Goal: Task Accomplishment & Management: Complete application form

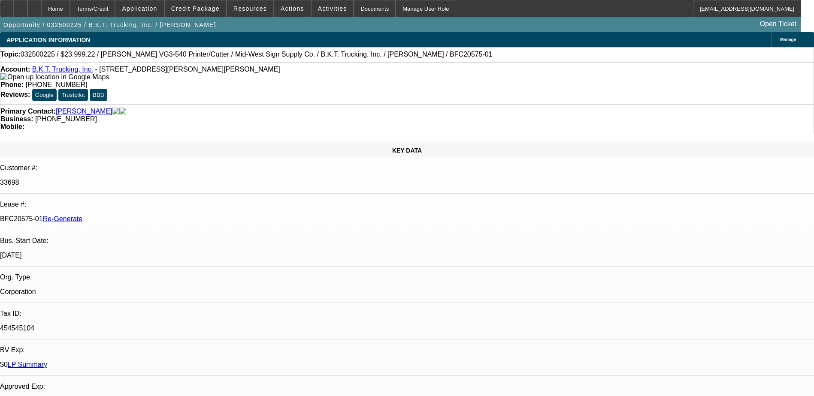
select select "0"
select select "6"
select select "0"
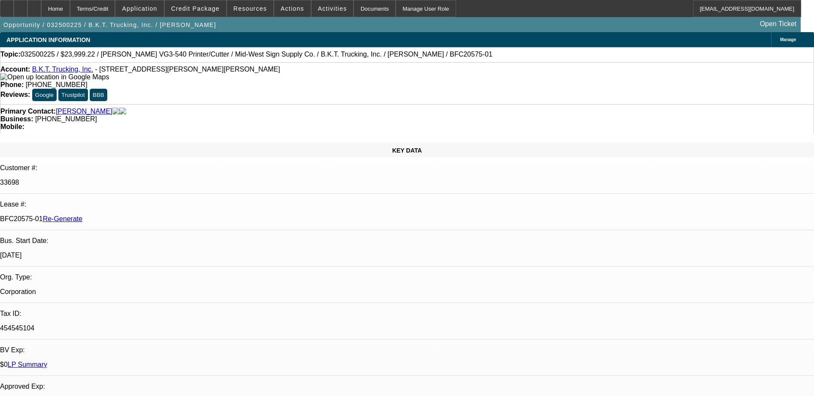
select select "0"
select select "6"
select select "0"
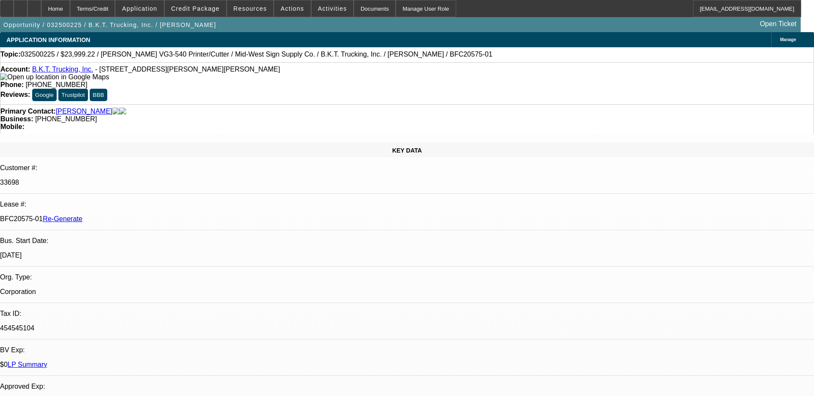
select select "0"
select select "6"
select select "0"
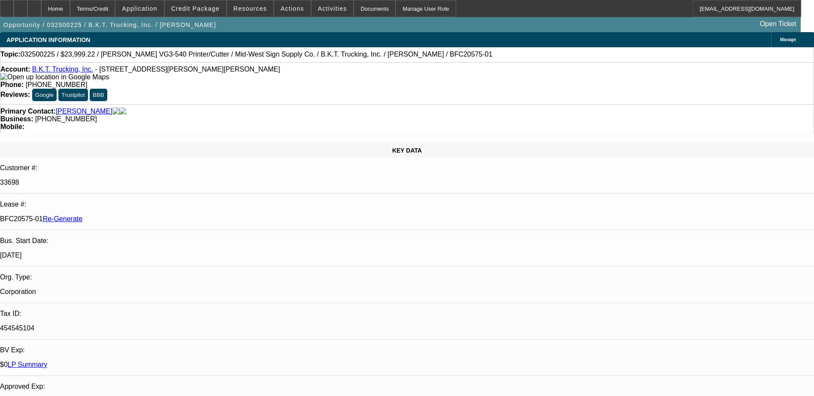
select select "6"
click at [47, 72] on link "B.K.T. Trucking, Inc." at bounding box center [62, 69] width 61 height 7
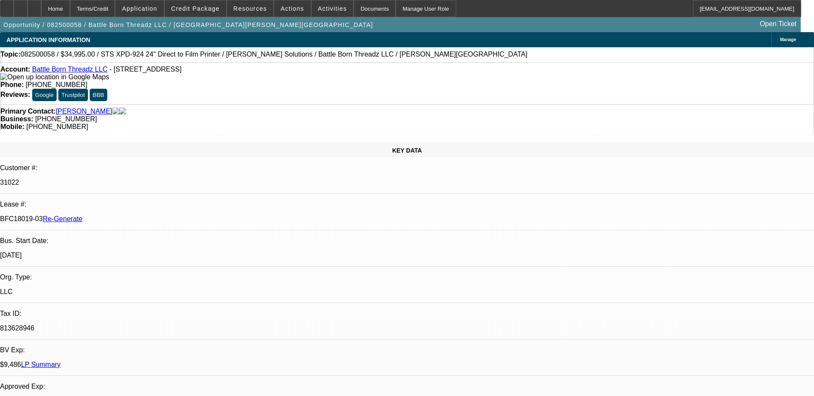
select select "0"
select select "0.1"
select select "0"
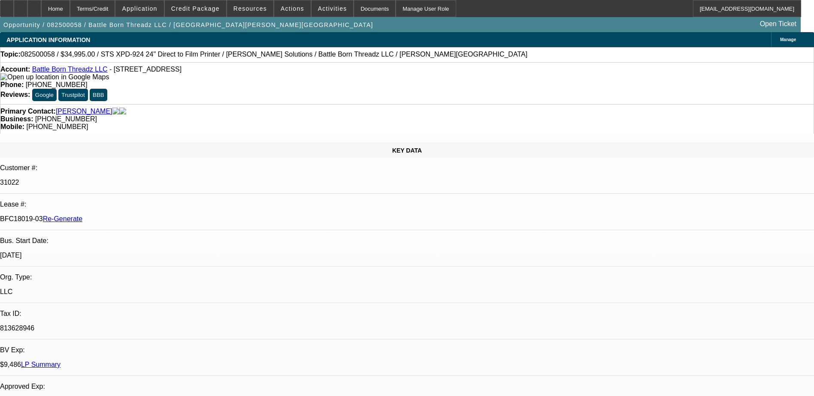
select select "0.1"
select select "0"
select select "0.1"
select select "0"
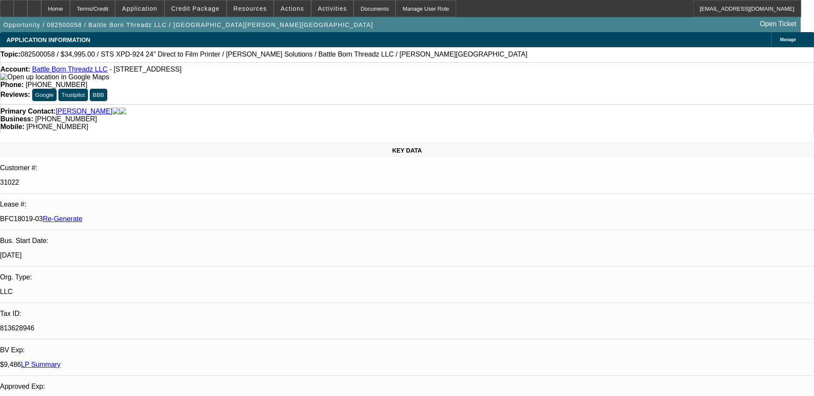
select select "0"
select select "0.1"
select select "1"
select select "4"
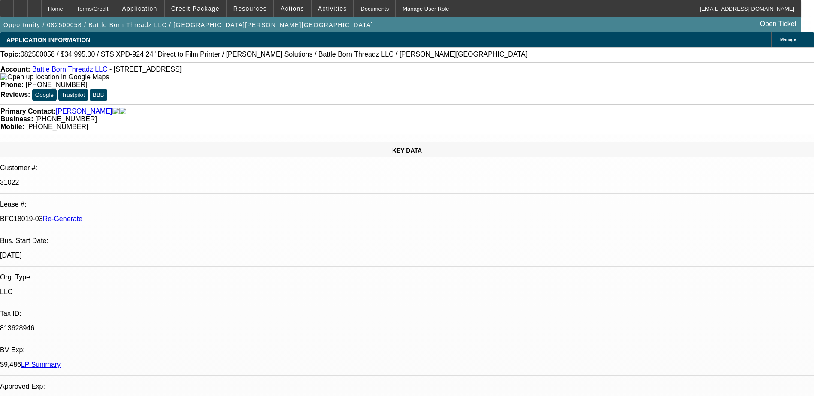
select select "1"
select select "4"
select select "1"
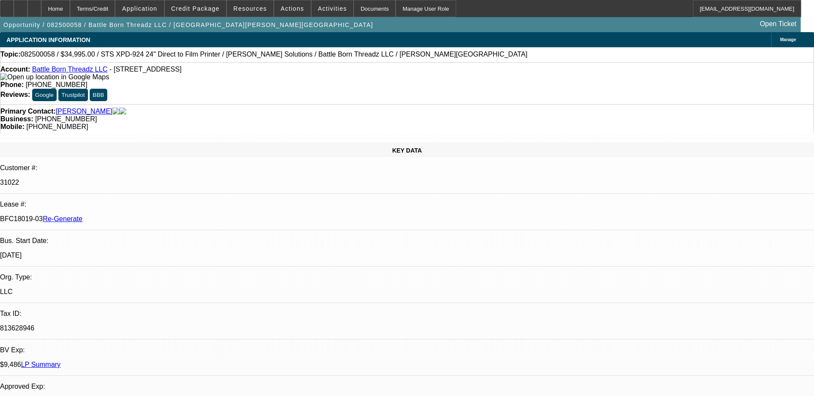
select select "4"
select select "1"
select select "4"
click at [354, 9] on div "Documents" at bounding box center [375, 8] width 42 height 17
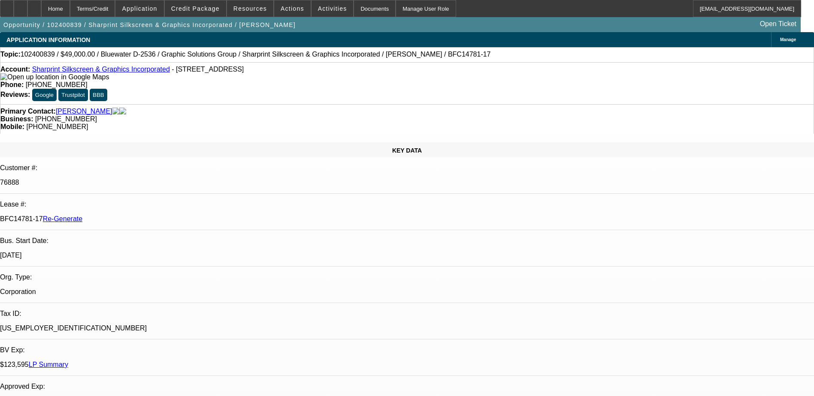
select select "0"
select select "0.1"
select select "4"
select select "0"
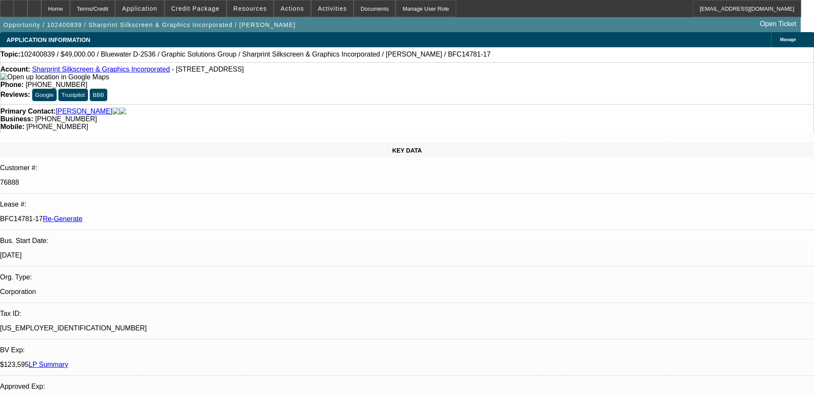
select select "0"
select select "3"
select select "0.1"
select select "4"
select select "0"
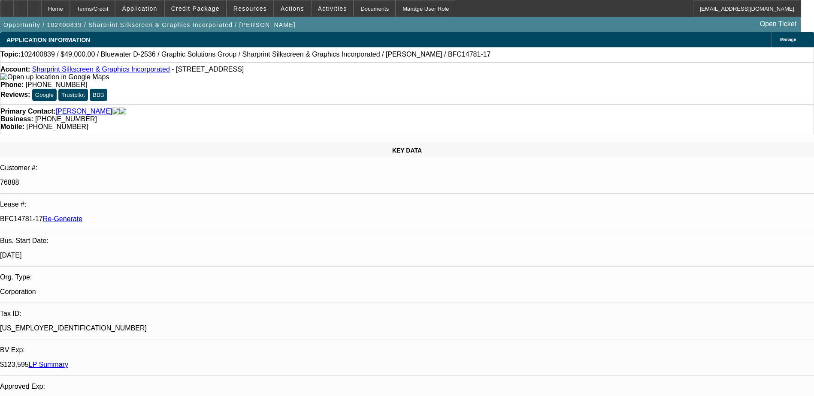
select select "0"
select select "0.1"
select select "4"
select select "0"
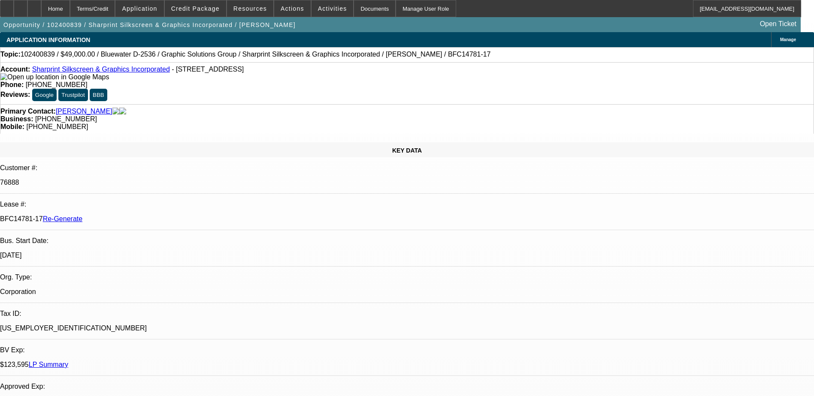
select select "3"
select select "0.1"
select select "4"
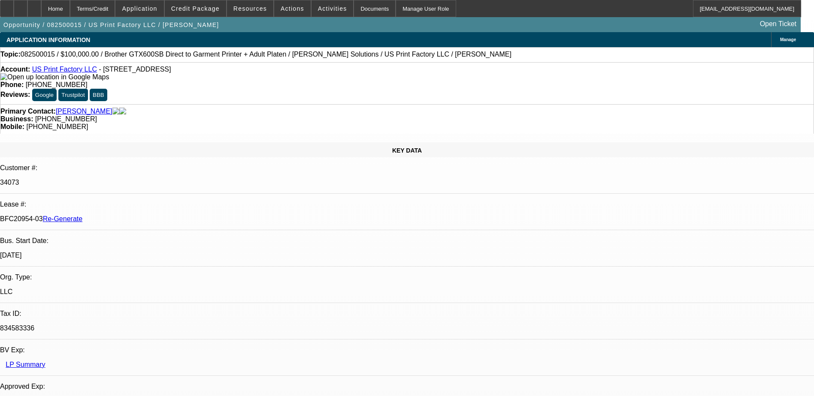
select select "0"
select select "2"
select select "0"
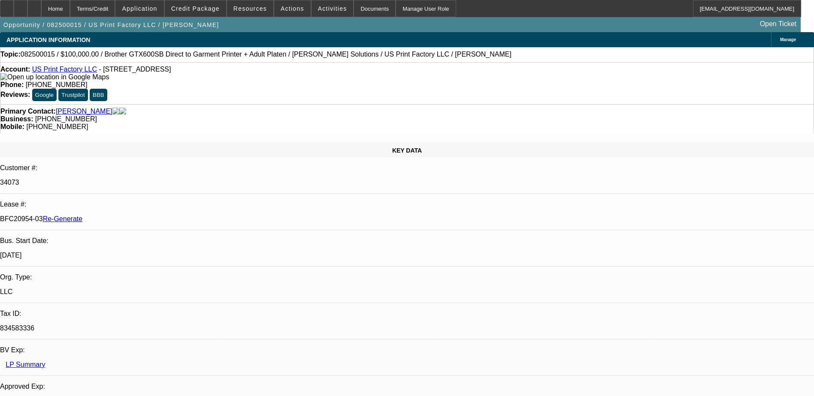
select select "0"
select select "2"
select select "0"
select select "2"
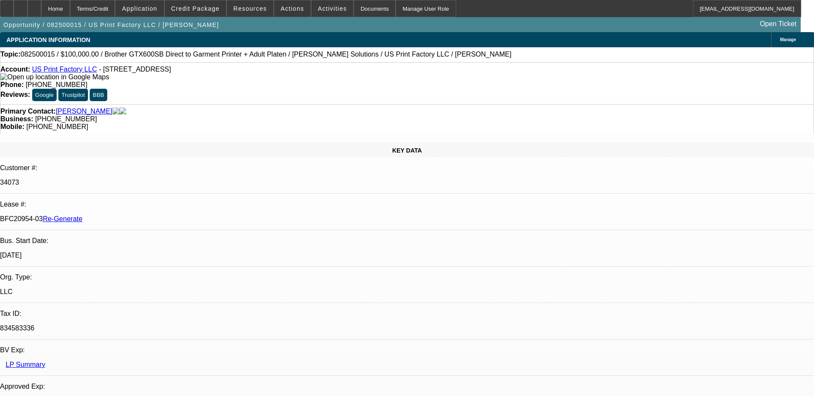
select select "0"
select select "1"
select select "2"
select select "6"
select select "1"
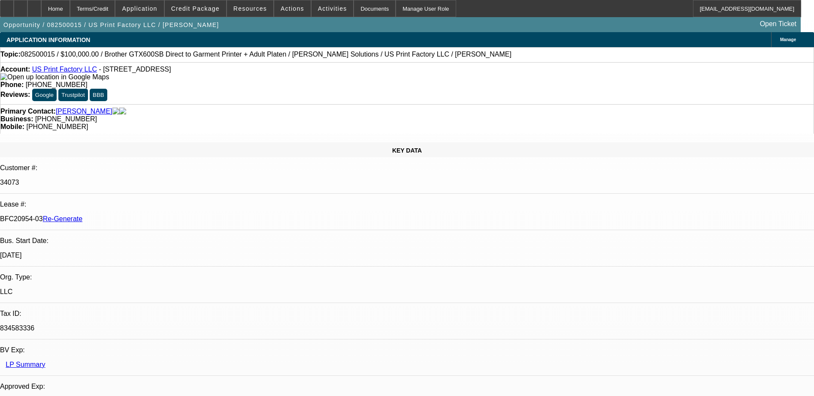
select select "2"
select select "6"
select select "1"
select select "2"
select select "6"
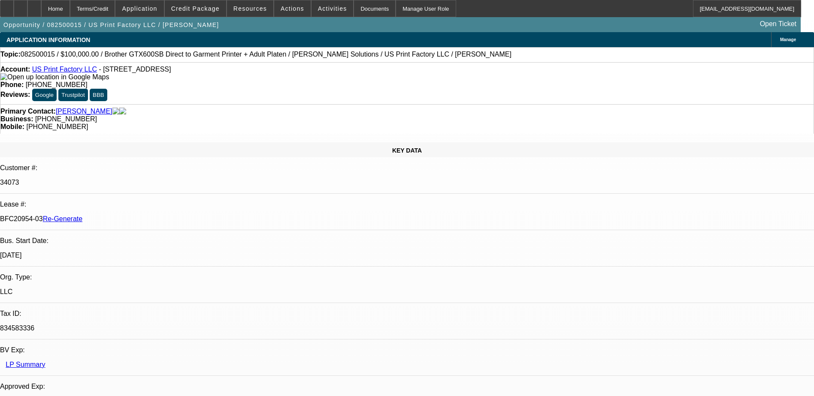
select select "1"
select select "2"
select select "6"
click at [359, 11] on div "Documents" at bounding box center [375, 8] width 42 height 17
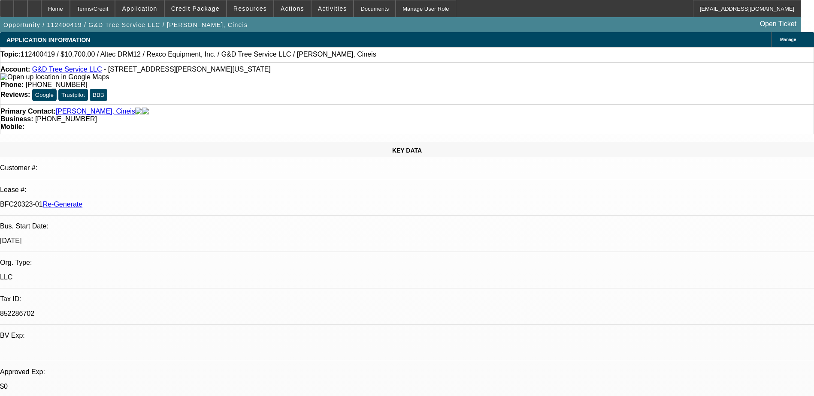
select select "0"
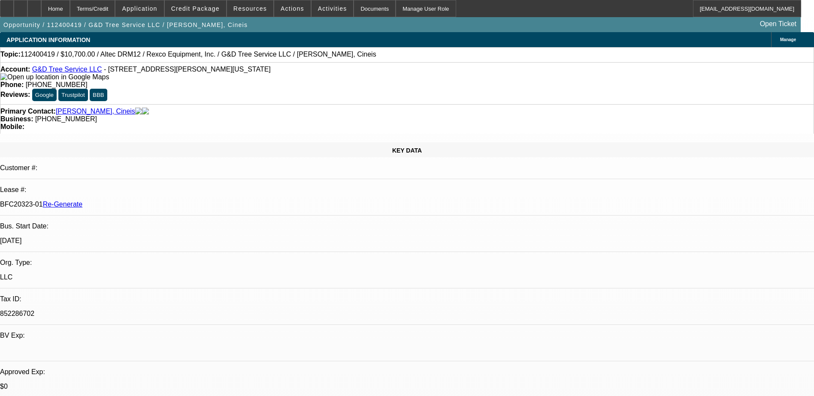
select select "0"
select select "1"
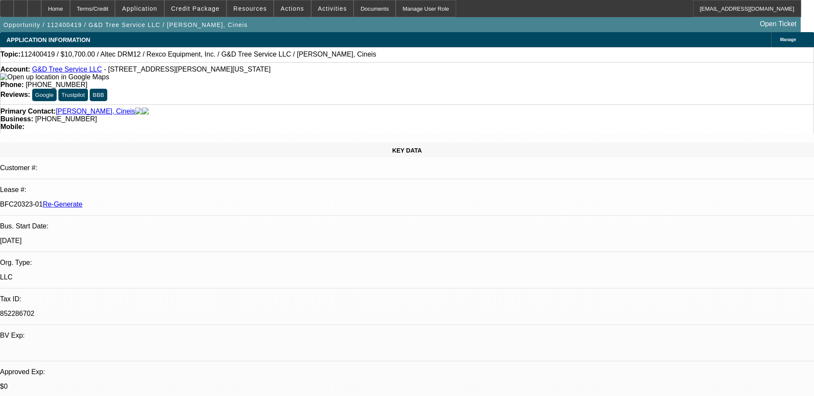
select select "1"
select select "6"
select select "1"
select select "6"
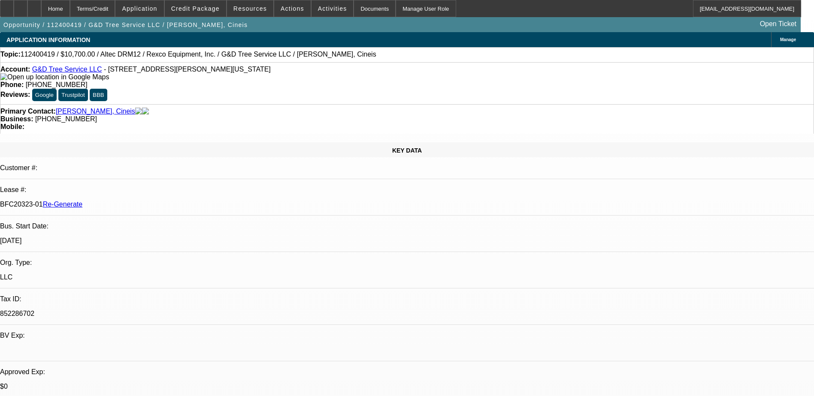
select select "1"
select select "6"
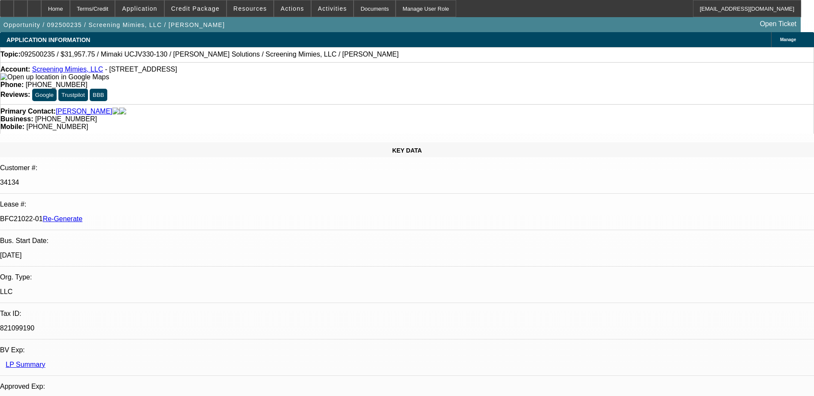
select select "0"
select select "2"
select select "0"
select select "2"
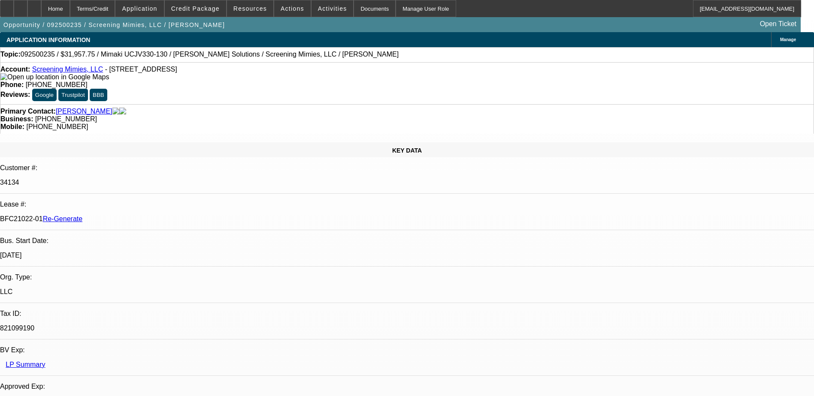
select select "0"
select select "2"
select select "0"
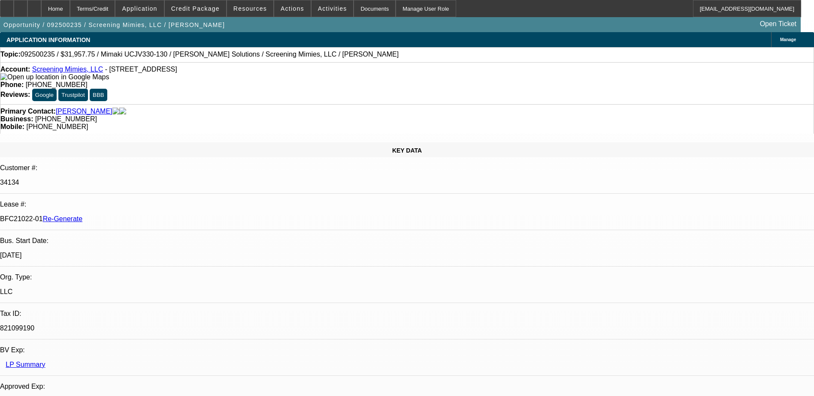
select select "2"
select select "0"
select select "1"
select select "2"
select select "6"
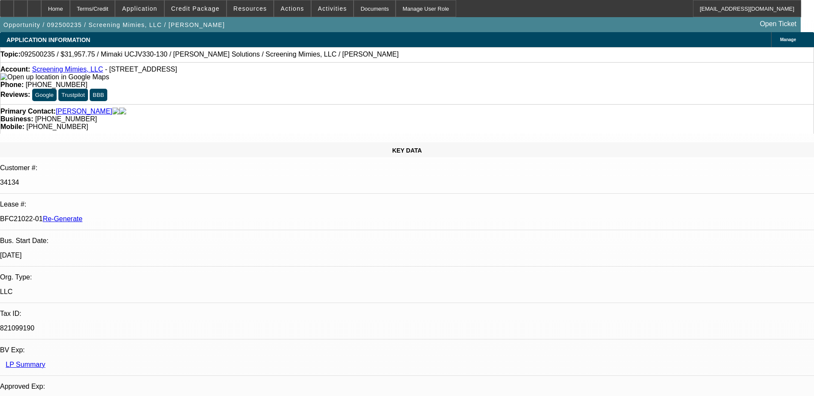
select select "1"
select select "2"
select select "6"
select select "1"
select select "2"
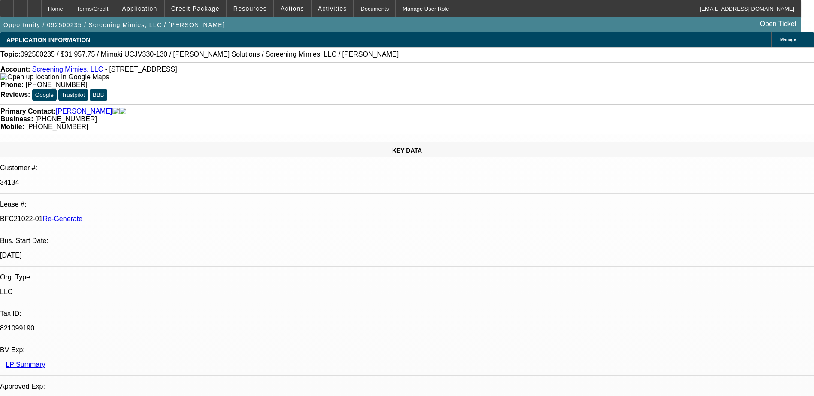
select select "6"
select select "1"
select select "2"
select select "6"
click at [359, 12] on div "Documents" at bounding box center [375, 8] width 42 height 17
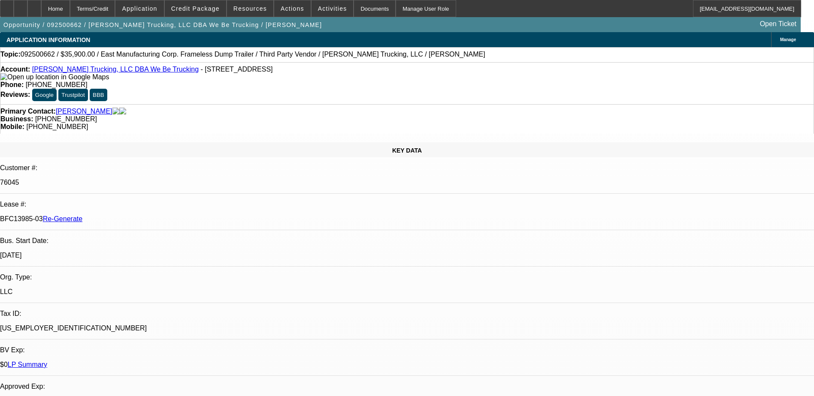
select select "0"
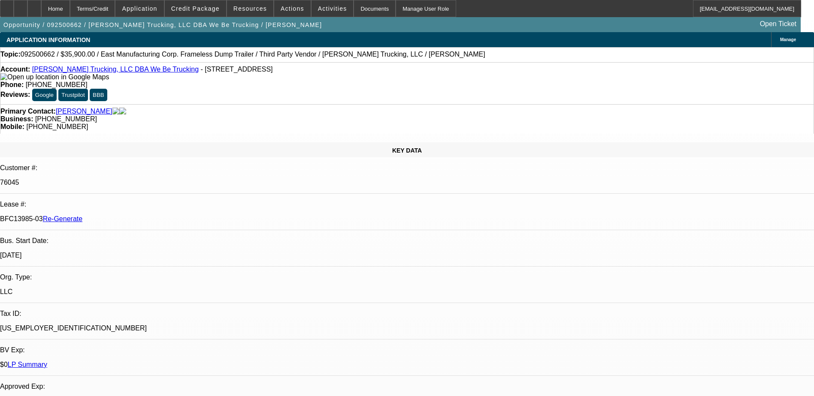
select select "0"
select select "1"
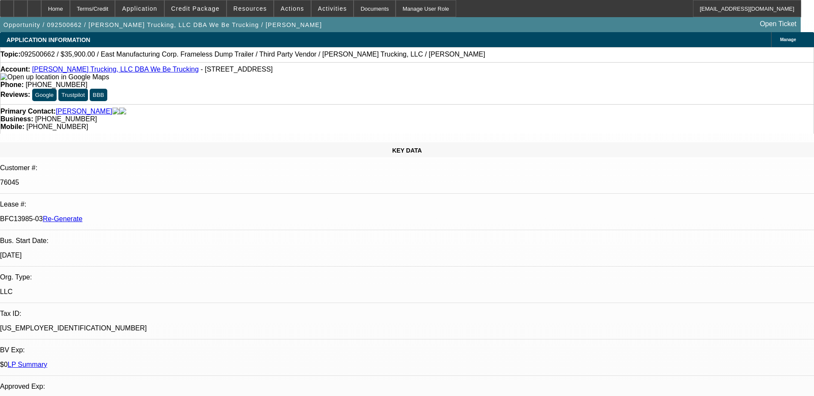
select select "1"
select select "6"
select select "1"
select select "6"
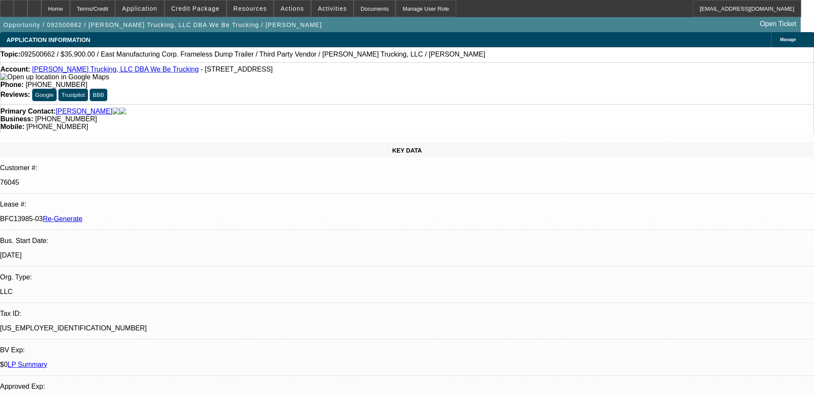
select select "1"
select select "6"
click at [360, 9] on div "Documents" at bounding box center [375, 8] width 42 height 17
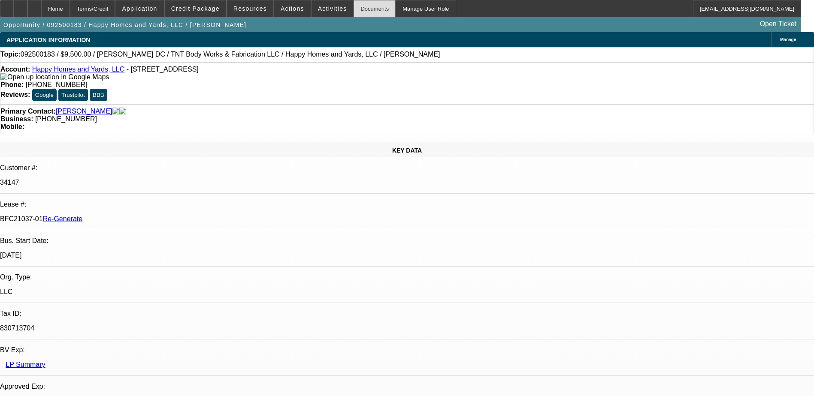
select select "0"
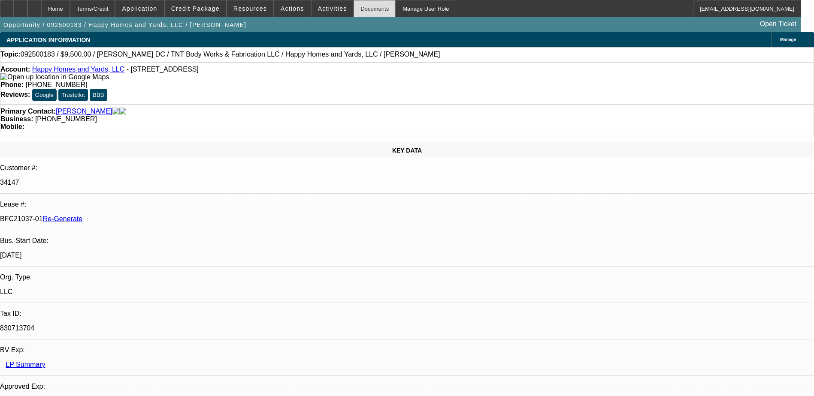
select select "0"
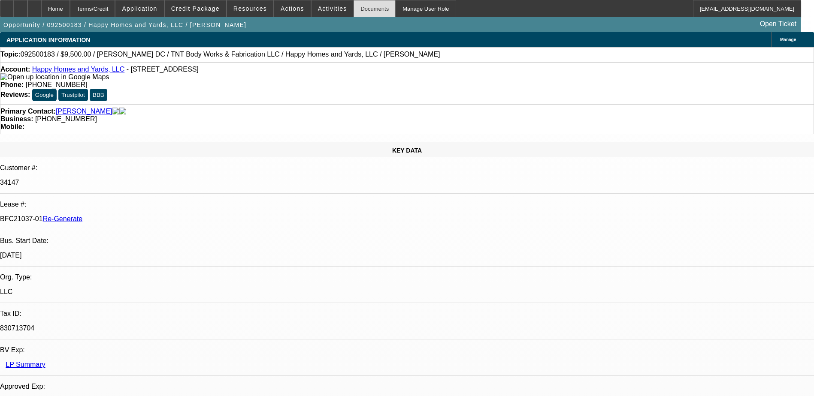
select select "0"
select select "1"
select select "6"
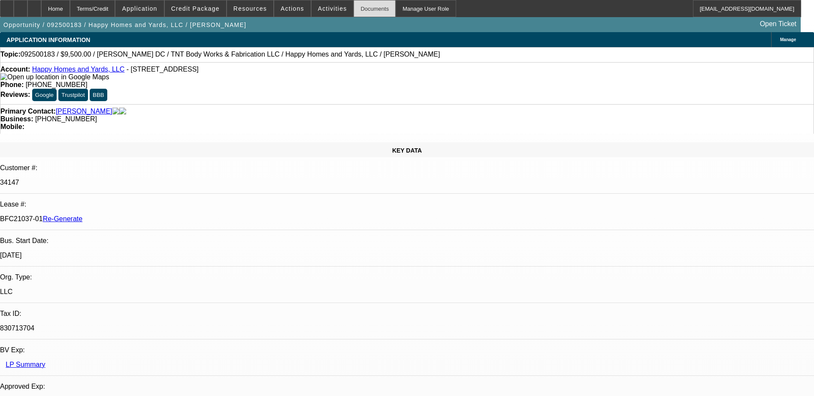
select select "1"
select select "6"
select select "1"
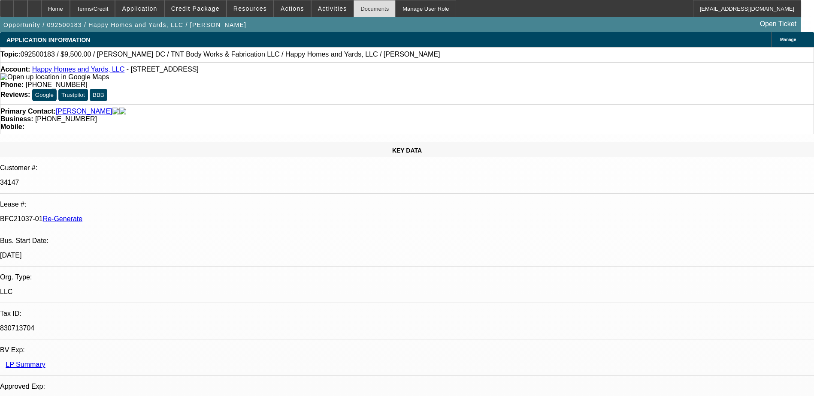
select select "6"
select select "1"
select select "6"
click at [361, 9] on div "Documents" at bounding box center [375, 8] width 42 height 17
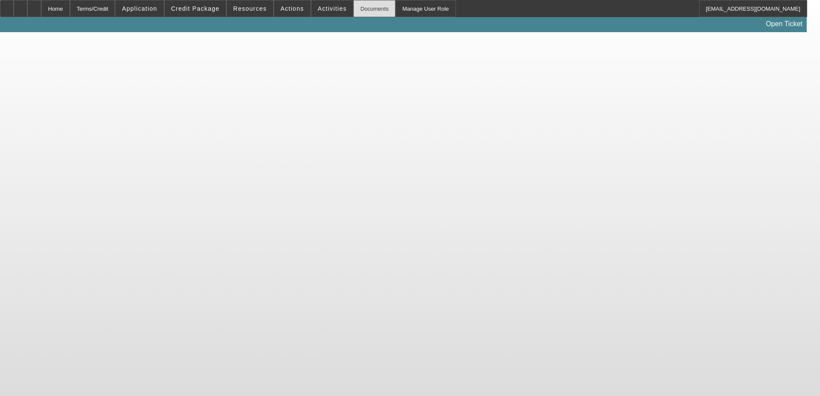
click at [354, 13] on div "Documents" at bounding box center [375, 8] width 42 height 17
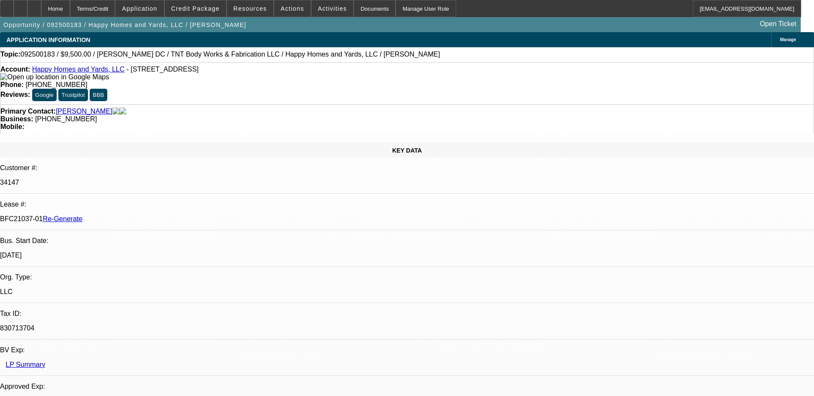
select select "0"
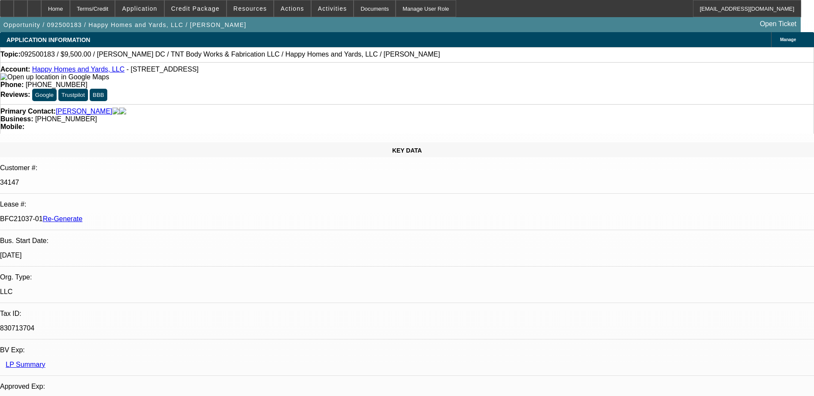
select select "0"
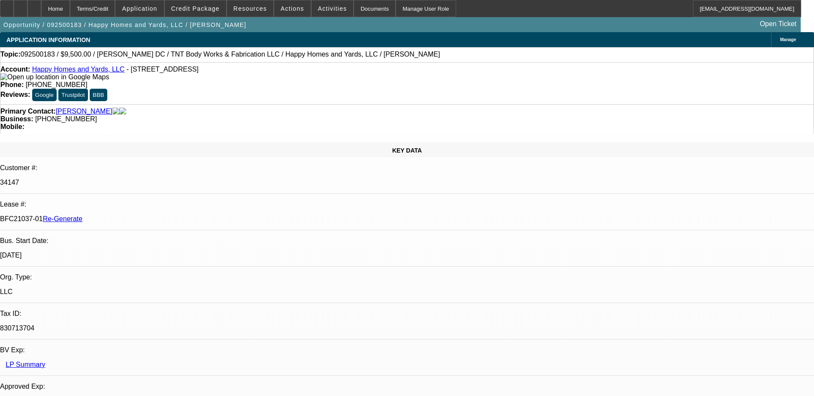
select select "0"
select select "1"
select select "6"
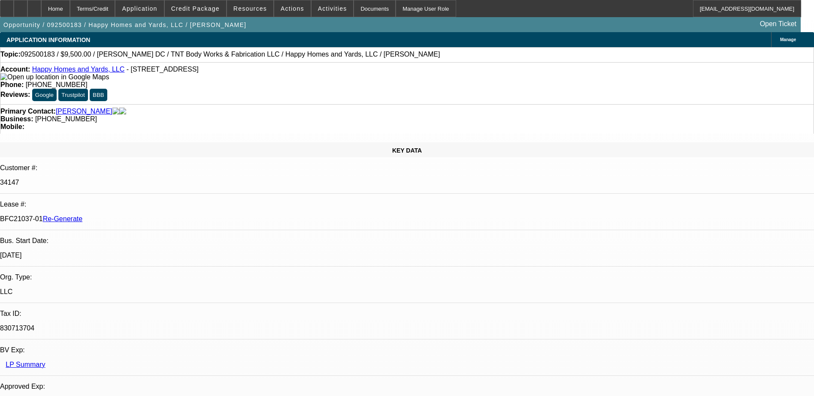
select select "1"
select select "6"
select select "1"
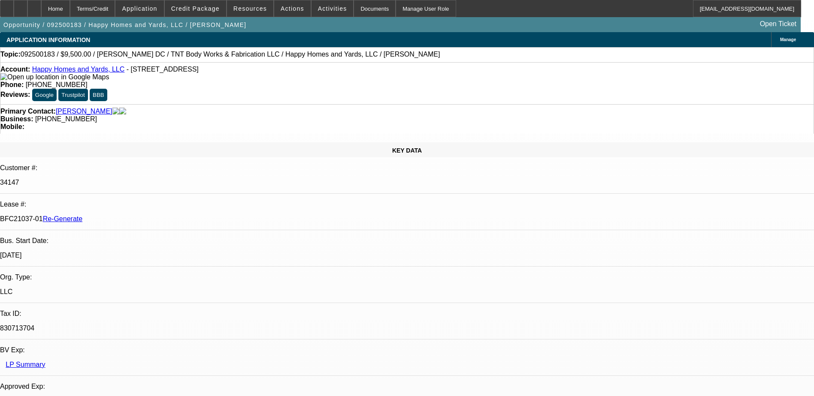
select select "6"
select select "1"
select select "6"
select select "0"
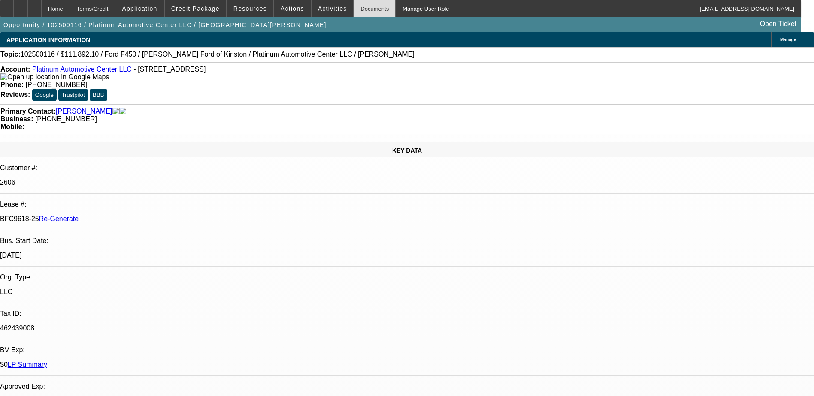
select select "2"
select select "0"
select select "2"
select select "0"
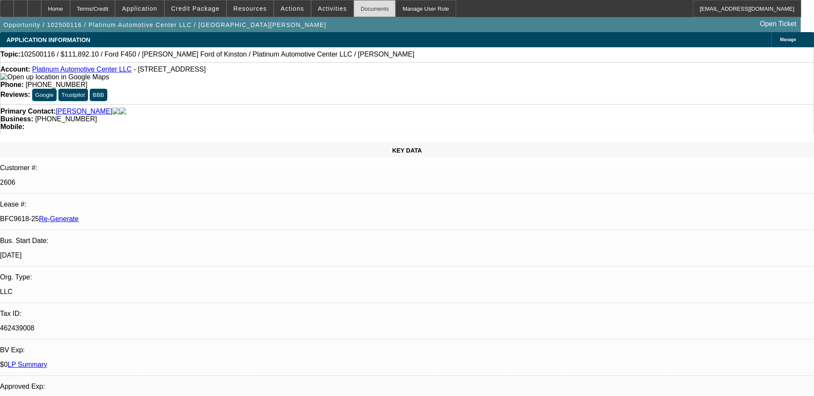
select select "0"
select select "2"
select select "0"
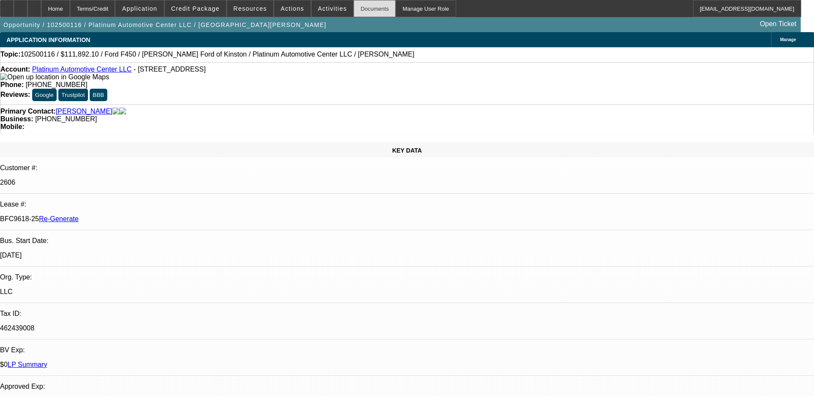
select select "0"
select select "1"
select select "2"
select select "6"
select select "1"
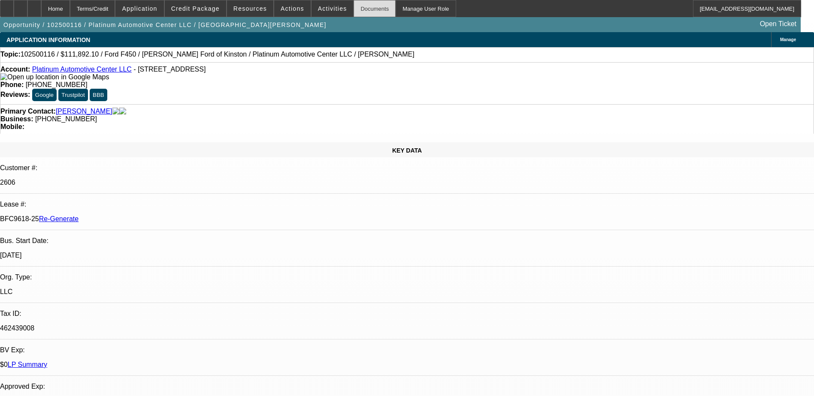
select select "2"
select select "6"
select select "1"
select select "2"
select select "6"
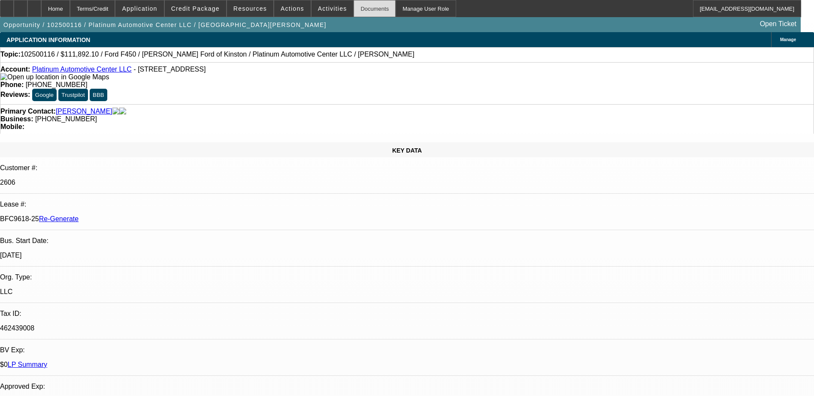
select select "1"
select select "3"
select select "6"
click at [364, 10] on div "Documents" at bounding box center [375, 8] width 42 height 17
drag, startPoint x: 102, startPoint y: 146, endPoint x: 132, endPoint y: 145, distance: 30.1
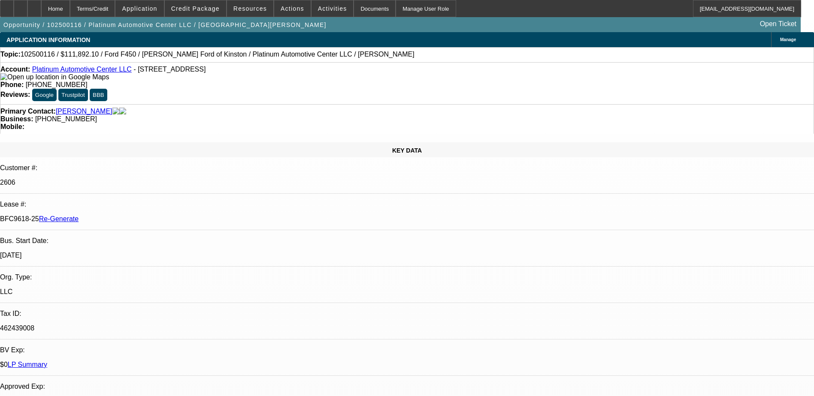
click at [132, 215] on p "BFC9618-25 Re-Generate" at bounding box center [407, 219] width 814 height 8
drag, startPoint x: 132, startPoint y: 145, endPoint x: 126, endPoint y: 143, distance: 6.6
copy p "BFC9618-25"
